Goal: Participate in discussion

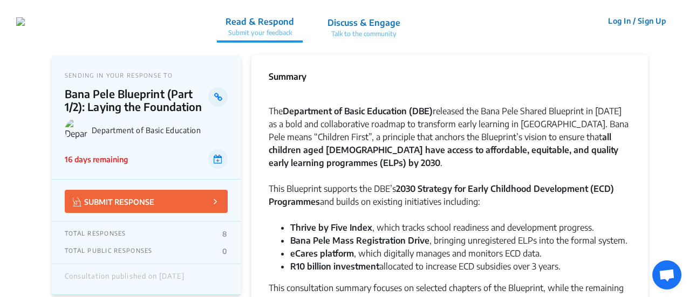
scroll to position [2212, 0]
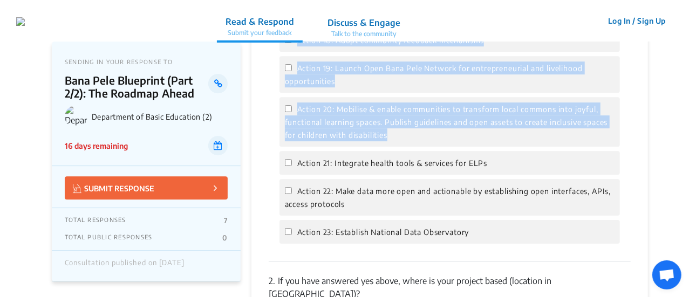
scroll to position [1618, 0]
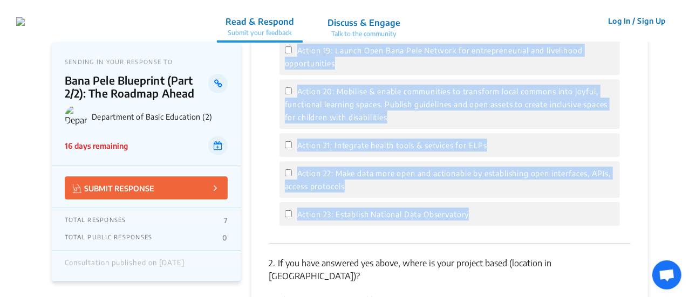
drag, startPoint x: 281, startPoint y: 66, endPoint x: 527, endPoint y: 231, distance: 296.7
copy div "Thinking about your role in the Bana Pele ecosystem (for example: Proximate Net…"
